Goal: Book appointment/travel/reservation

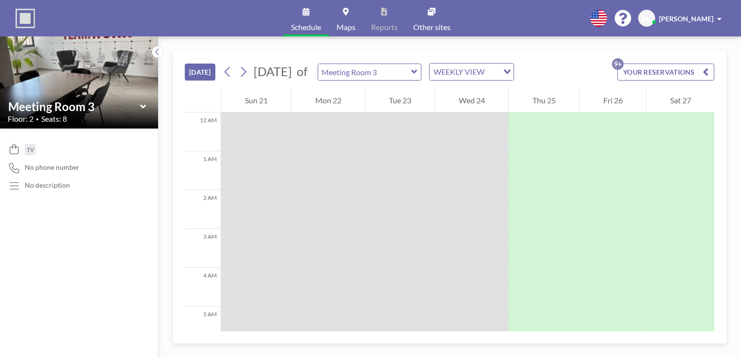
scroll to position [310, 0]
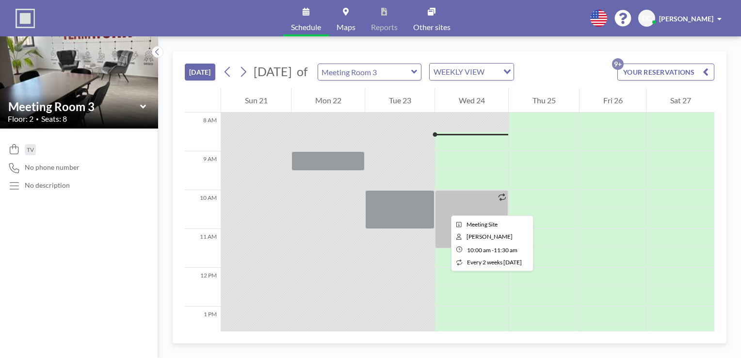
click at [443, 207] on div at bounding box center [471, 219] width 73 height 58
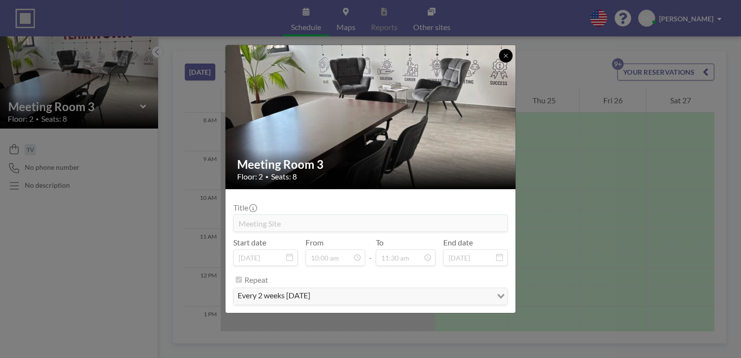
click at [505, 56] on icon at bounding box center [506, 56] width 6 height 6
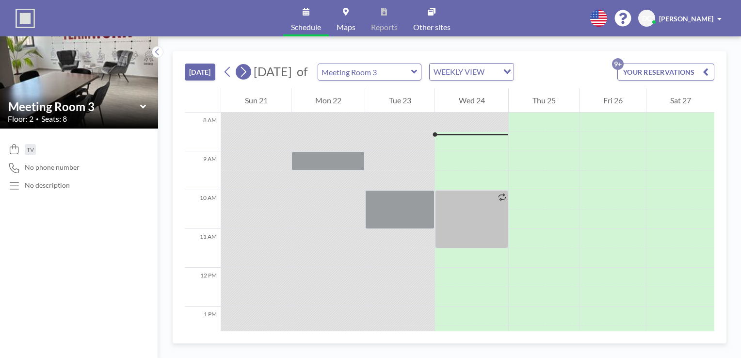
click at [244, 75] on icon at bounding box center [243, 72] width 5 height 10
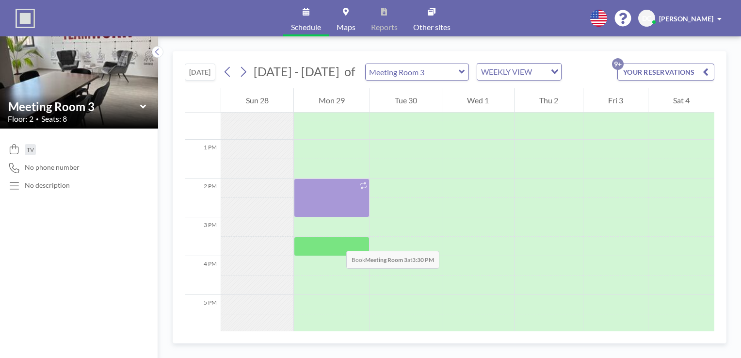
scroll to position [485, 0]
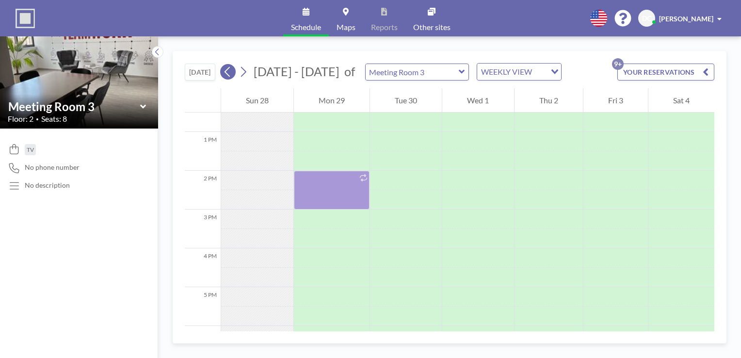
click at [231, 69] on icon at bounding box center [227, 72] width 9 height 15
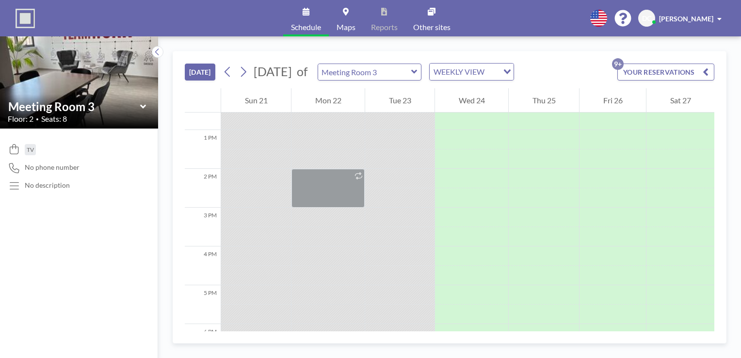
scroll to position [504, 0]
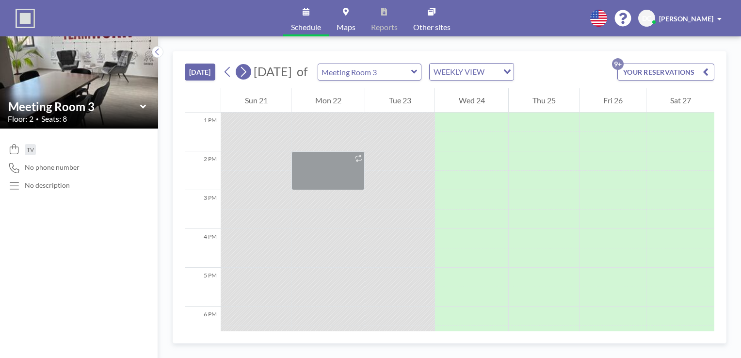
click at [246, 71] on icon at bounding box center [243, 72] width 9 height 15
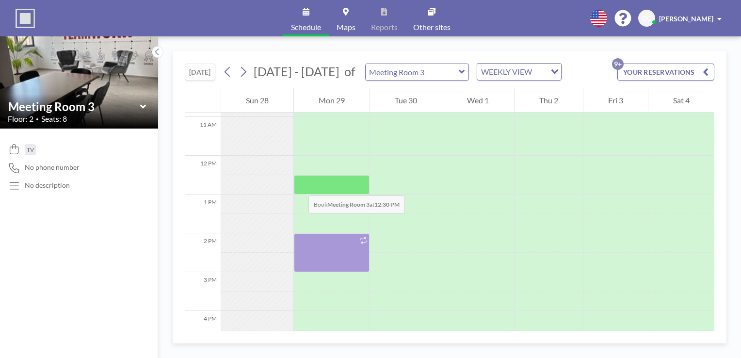
scroll to position [483, 0]
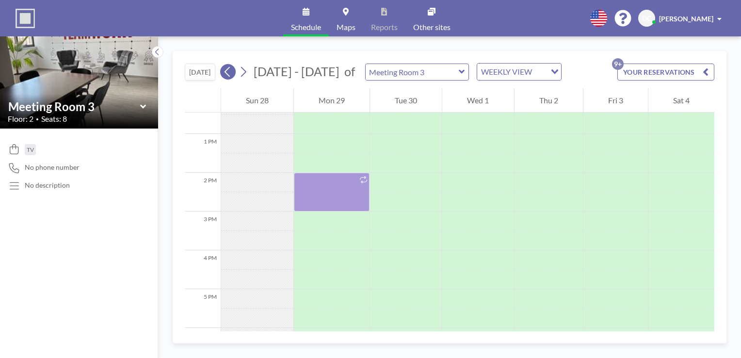
click at [229, 72] on icon at bounding box center [227, 72] width 9 height 15
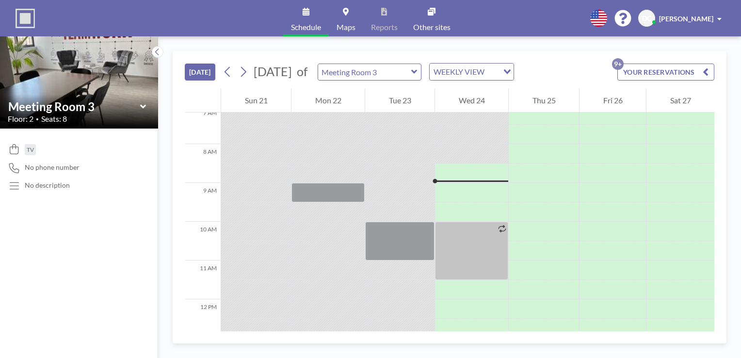
scroll to position [310, 0]
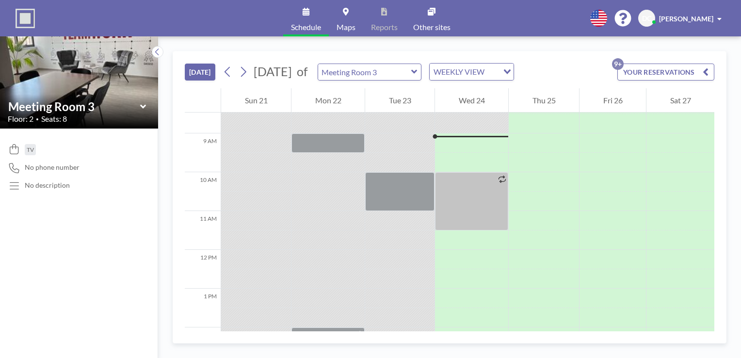
scroll to position [330, 0]
